Goal: Task Accomplishment & Management: Use online tool/utility

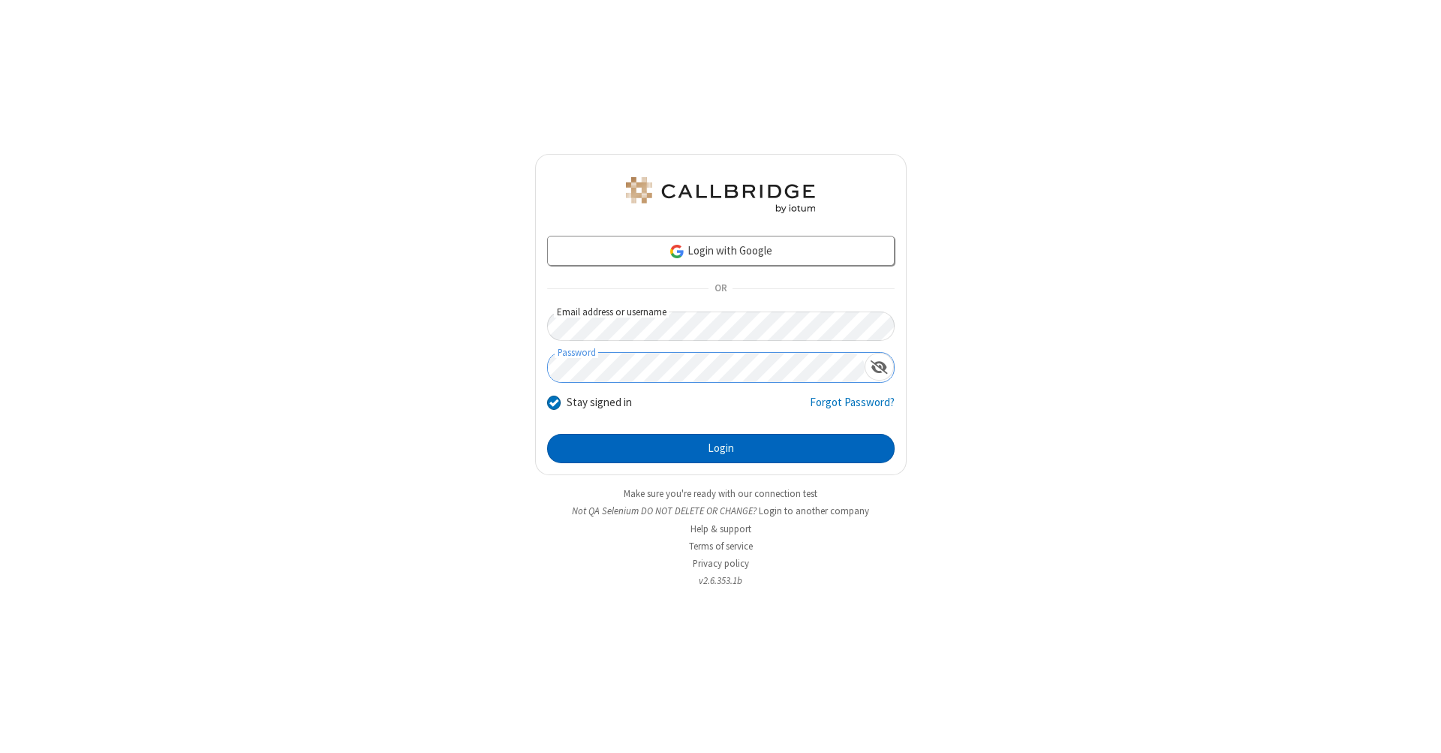
click at [721, 449] on button "Login" at bounding box center [721, 449] width 348 height 30
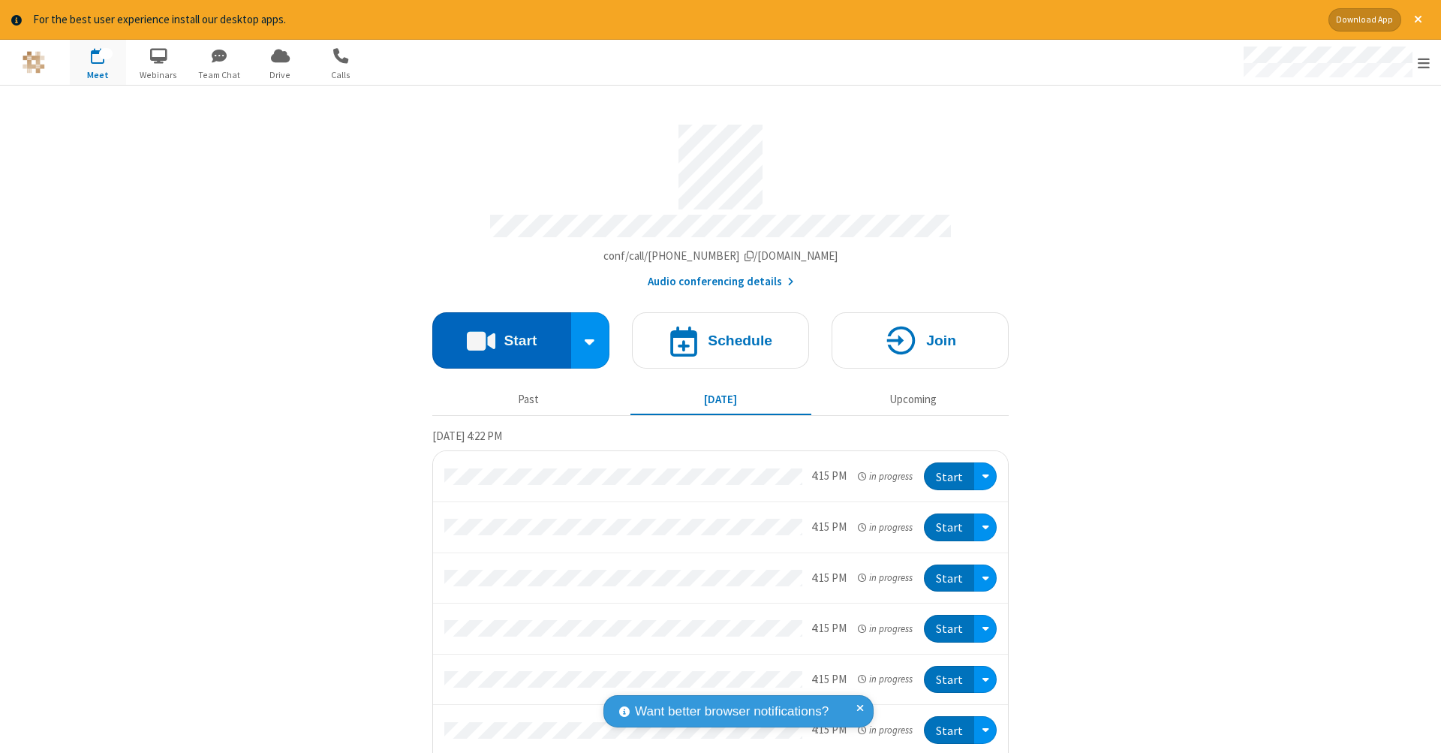
click at [495, 333] on button "Start" at bounding box center [501, 340] width 139 height 56
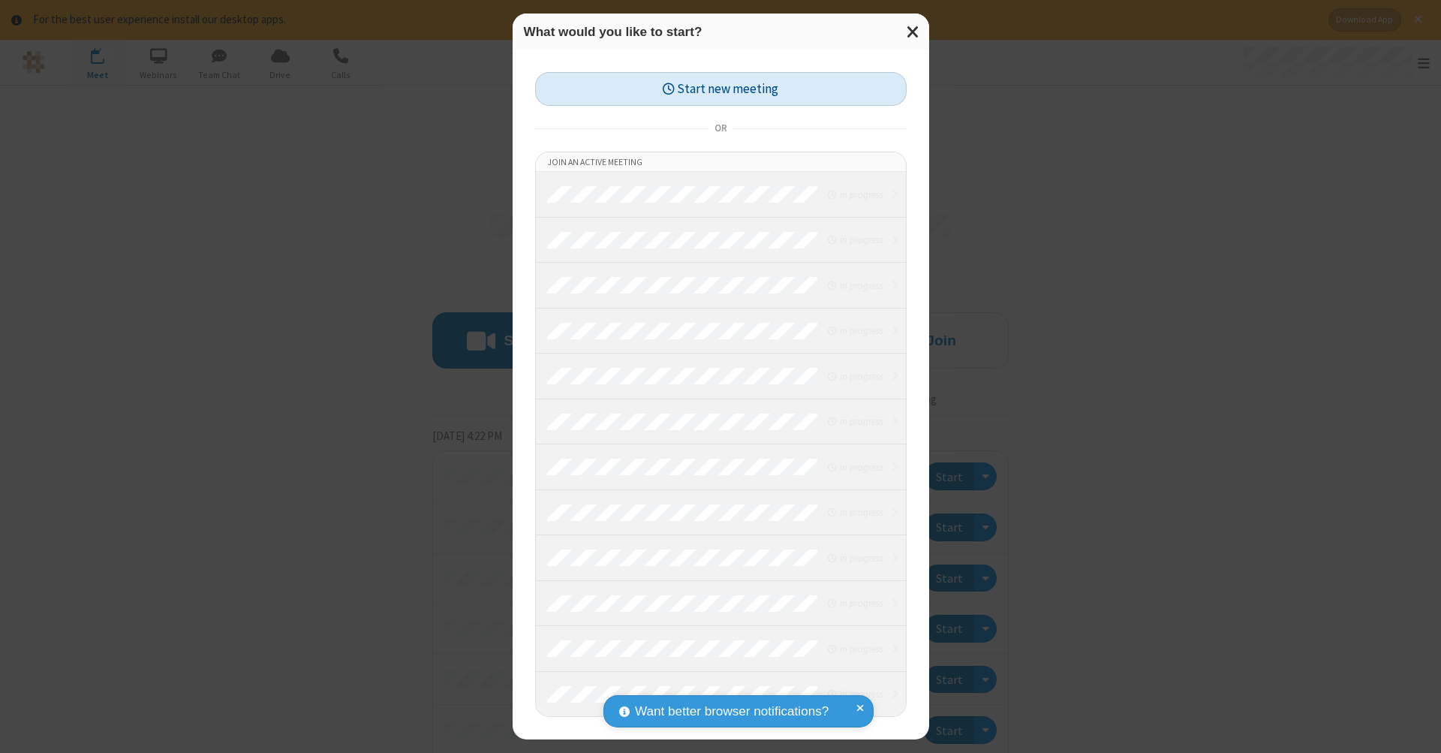
click at [721, 89] on button "Start new meeting" at bounding box center [721, 89] width 372 height 34
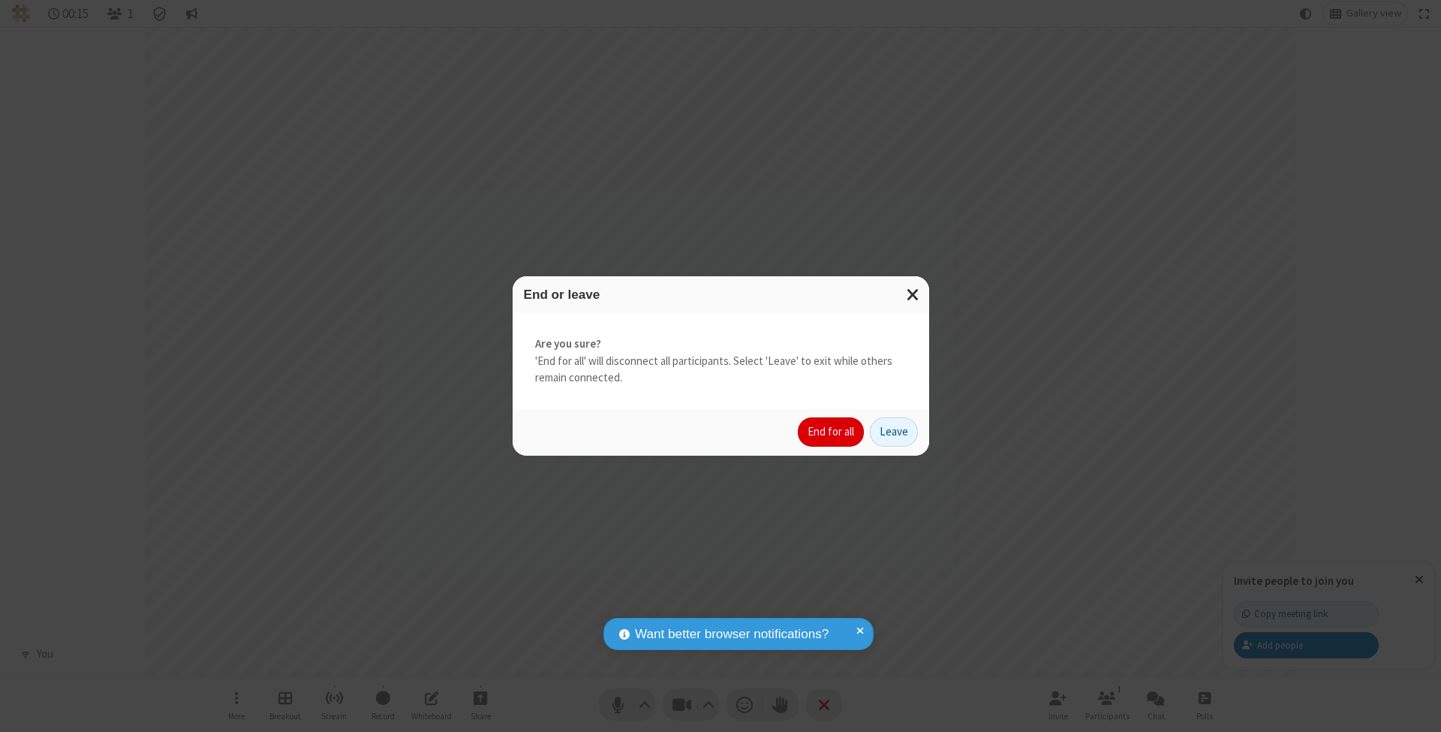
click at [832, 431] on button "End for all" at bounding box center [831, 432] width 66 height 30
